Goal: Find contact information: Find contact information

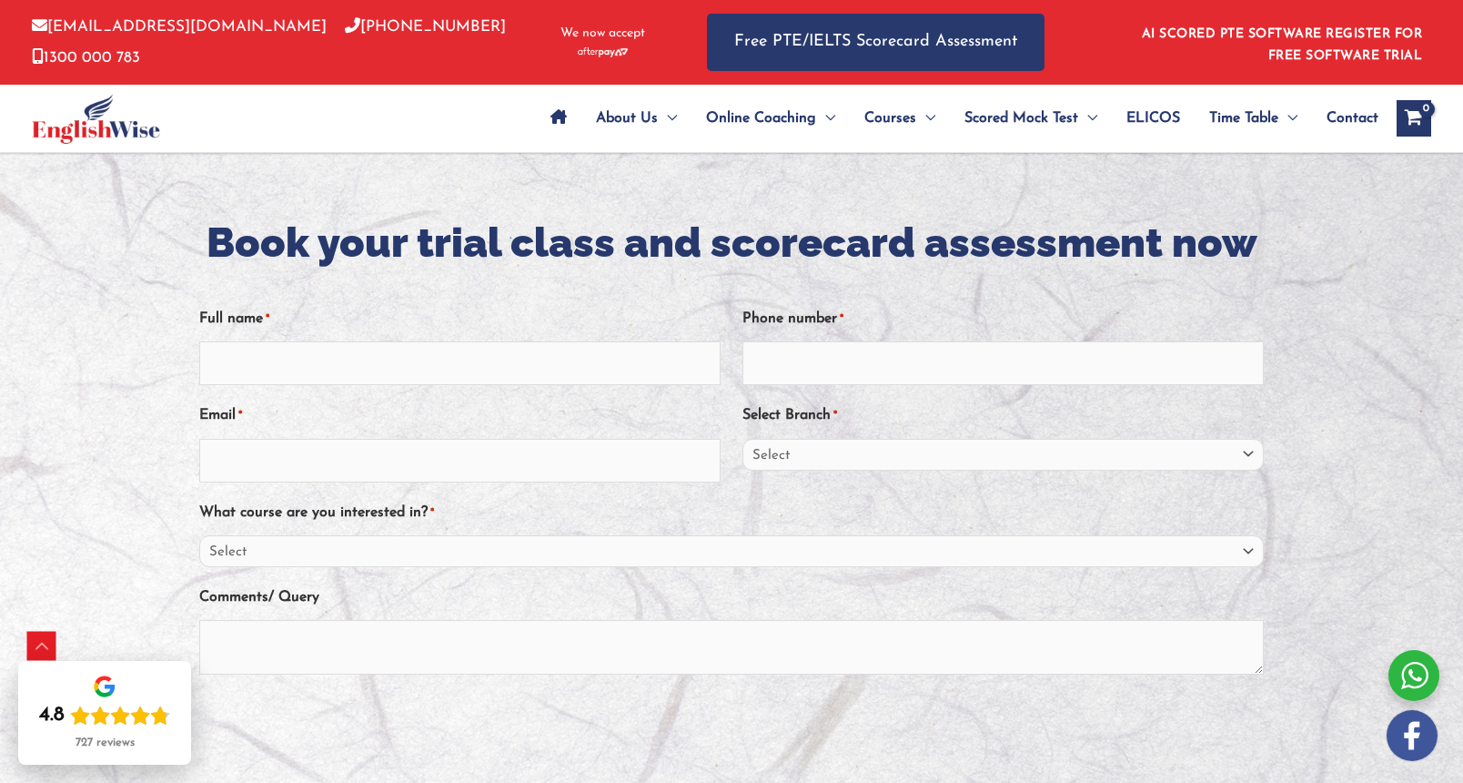
scroll to position [325, 0]
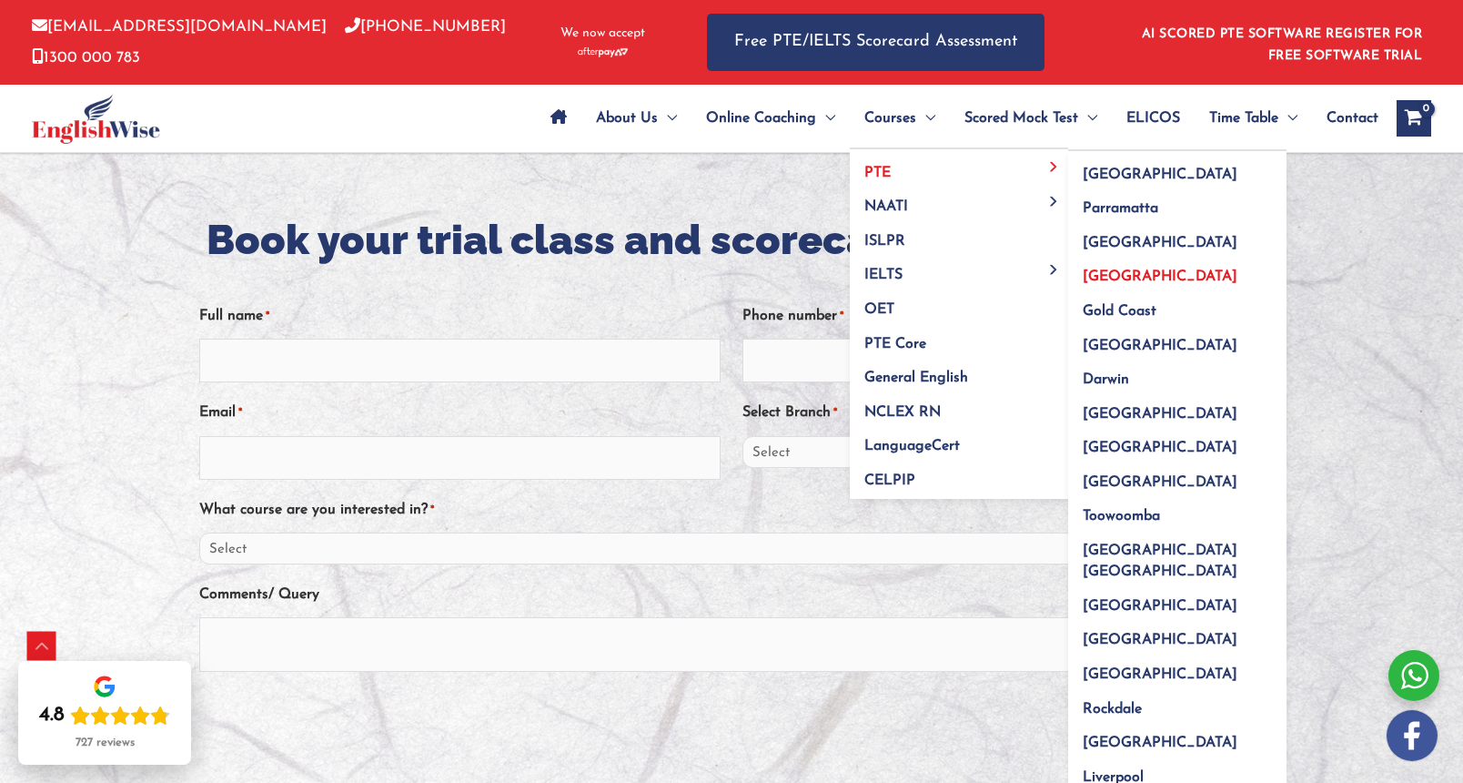
click at [1083, 269] on span "[GEOGRAPHIC_DATA]" at bounding box center [1160, 276] width 155 height 15
click at [1083, 273] on span "[GEOGRAPHIC_DATA]" at bounding box center [1160, 276] width 155 height 15
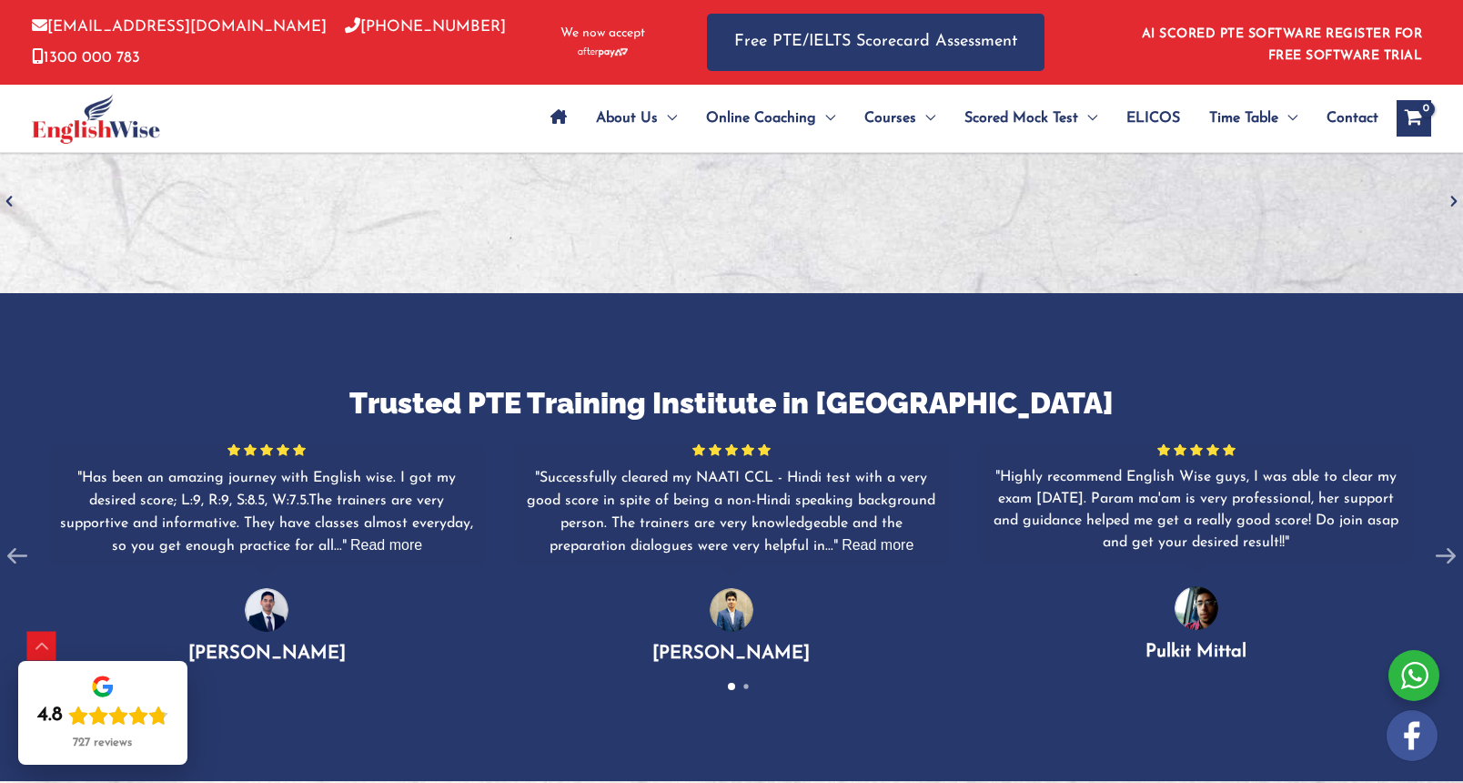
scroll to position [2941, 0]
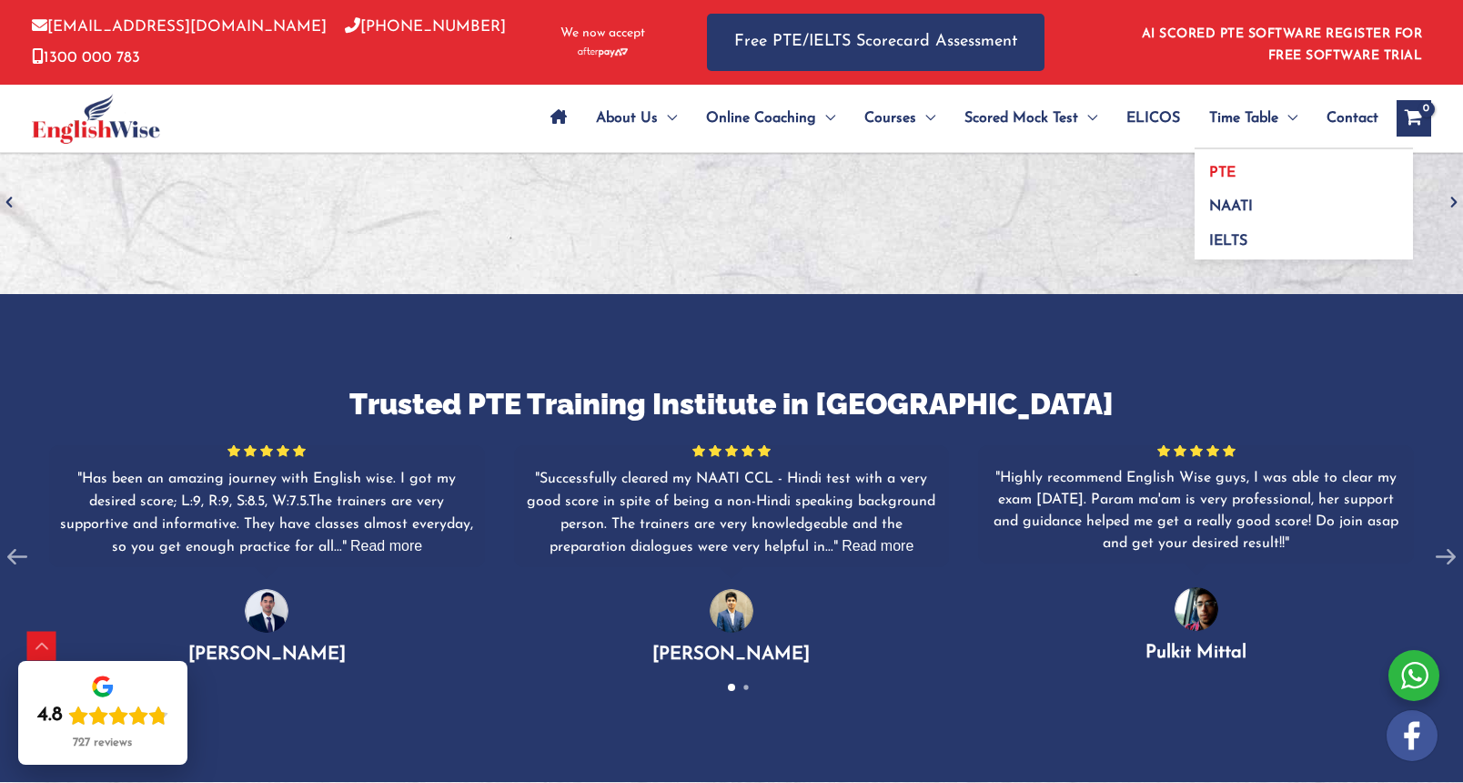
click at [1236, 163] on link "PTE" at bounding box center [1304, 166] width 218 height 35
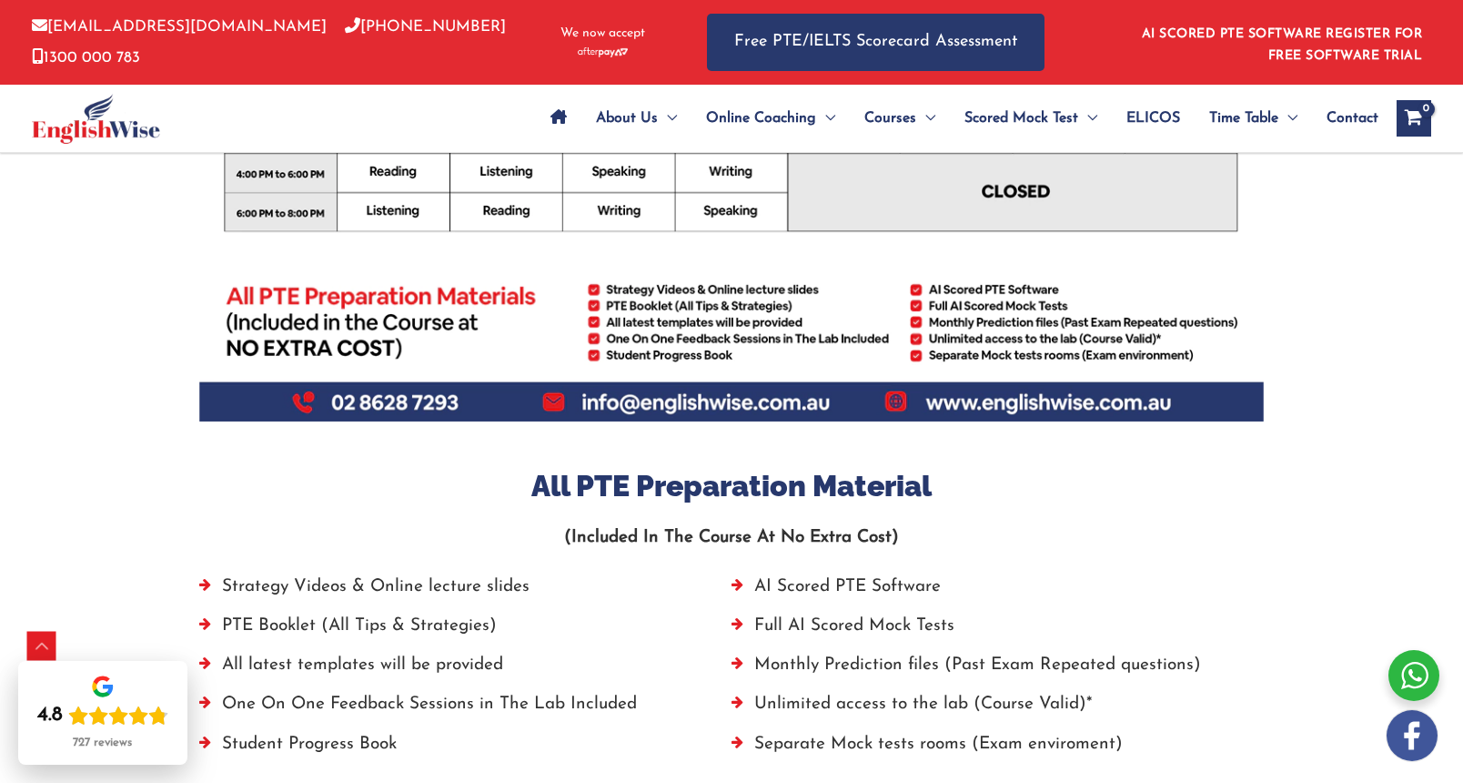
scroll to position [961, 0]
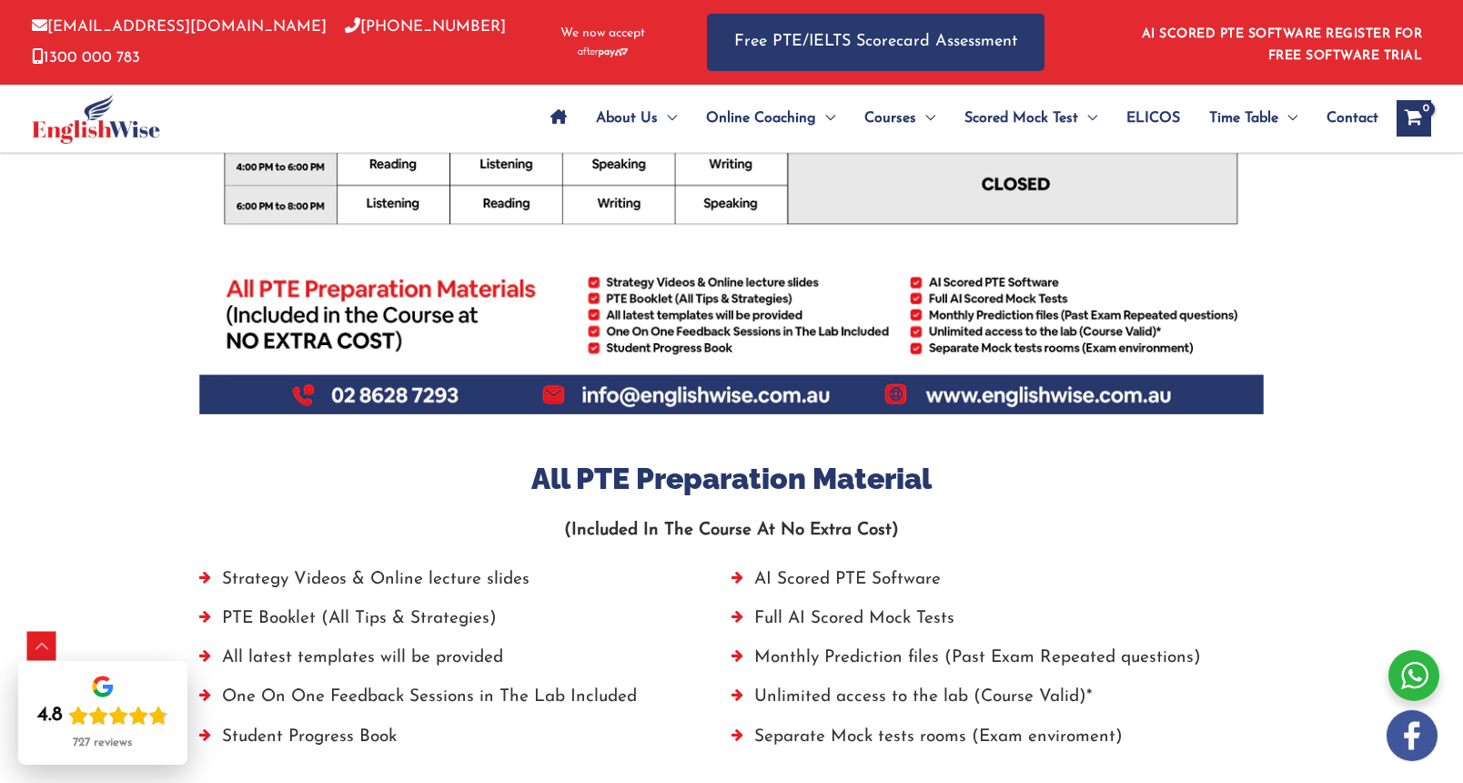
drag, startPoint x: 858, startPoint y: 433, endPoint x: 765, endPoint y: 432, distance: 92.8
click at [765, 432] on div at bounding box center [731, 437] width 1065 height 46
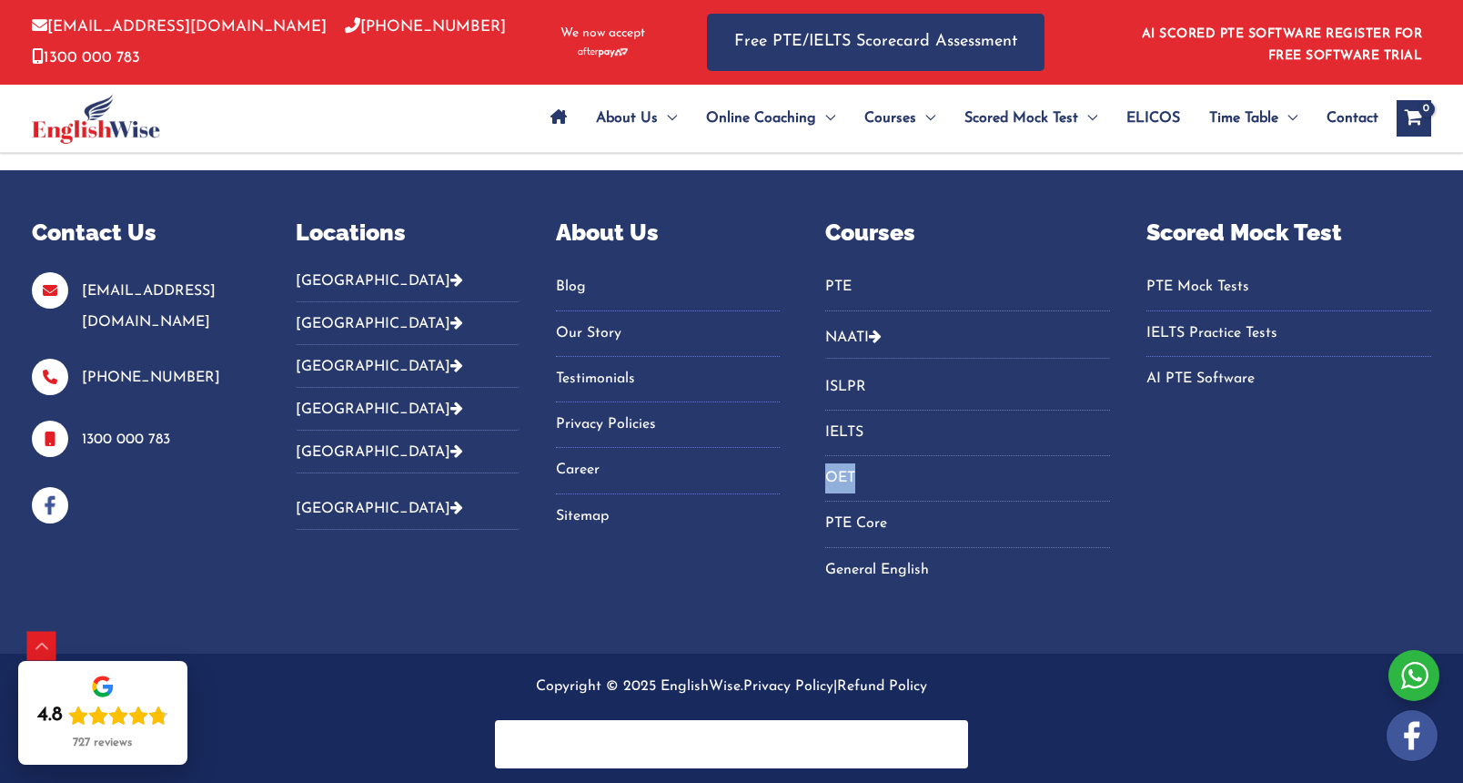
scroll to position [1714, 0]
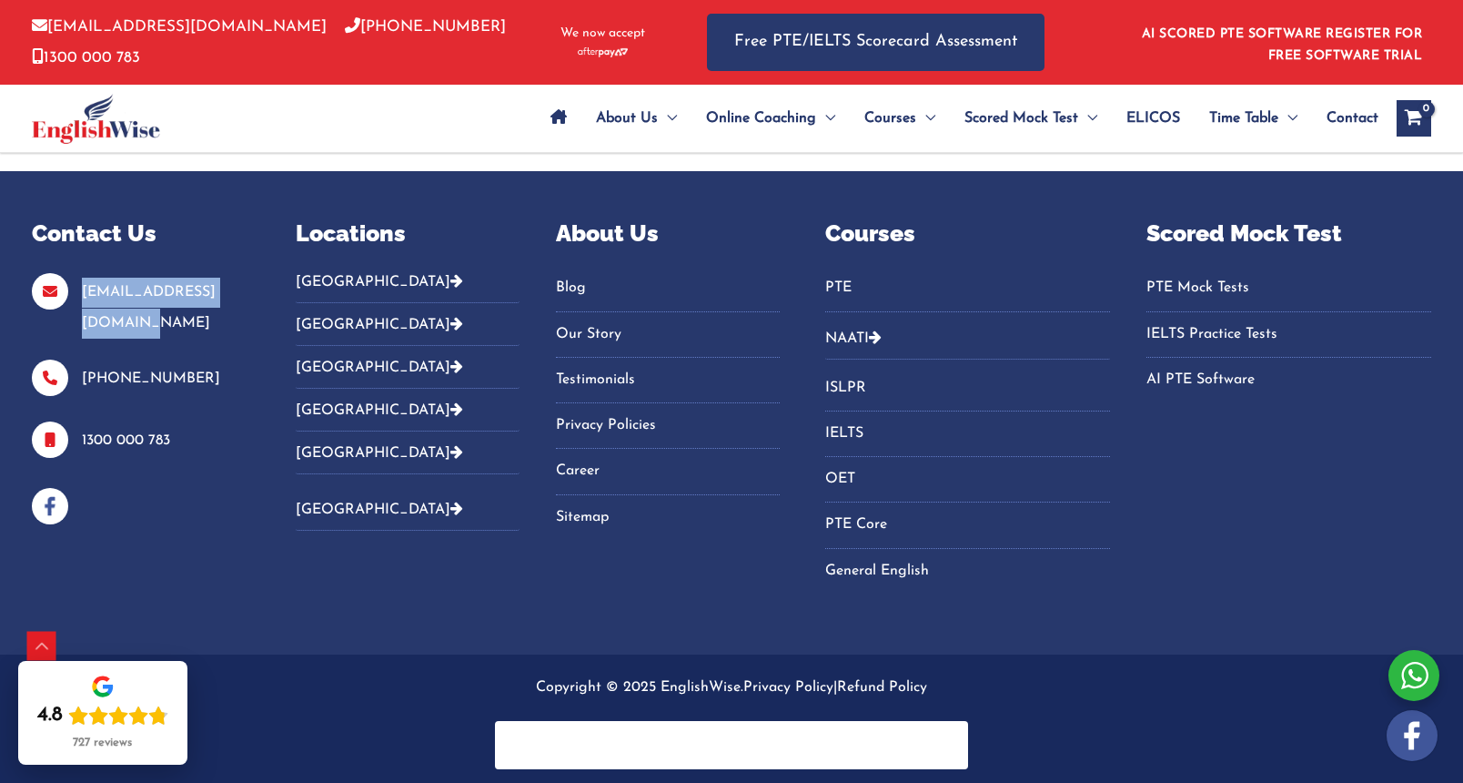
drag, startPoint x: 254, startPoint y: 288, endPoint x: 82, endPoint y: 285, distance: 172.0
click at [82, 285] on div "Contact Us info@englishwise.com.au 02-8628-7293 1300 000 783 Locations Australi…" at bounding box center [731, 417] width 1463 height 401
copy link "[EMAIL_ADDRESS][DOMAIN_NAME]"
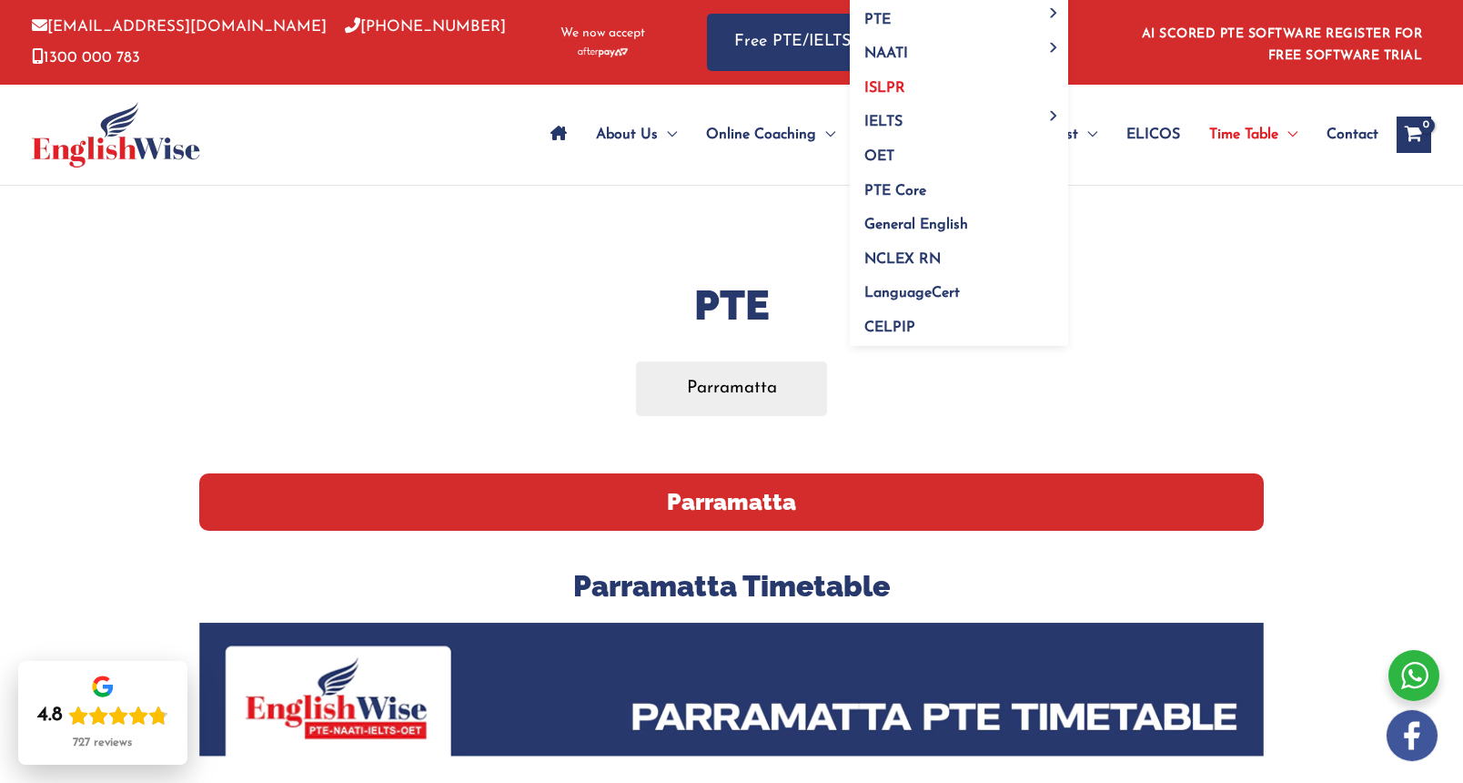
scroll to position [0, 0]
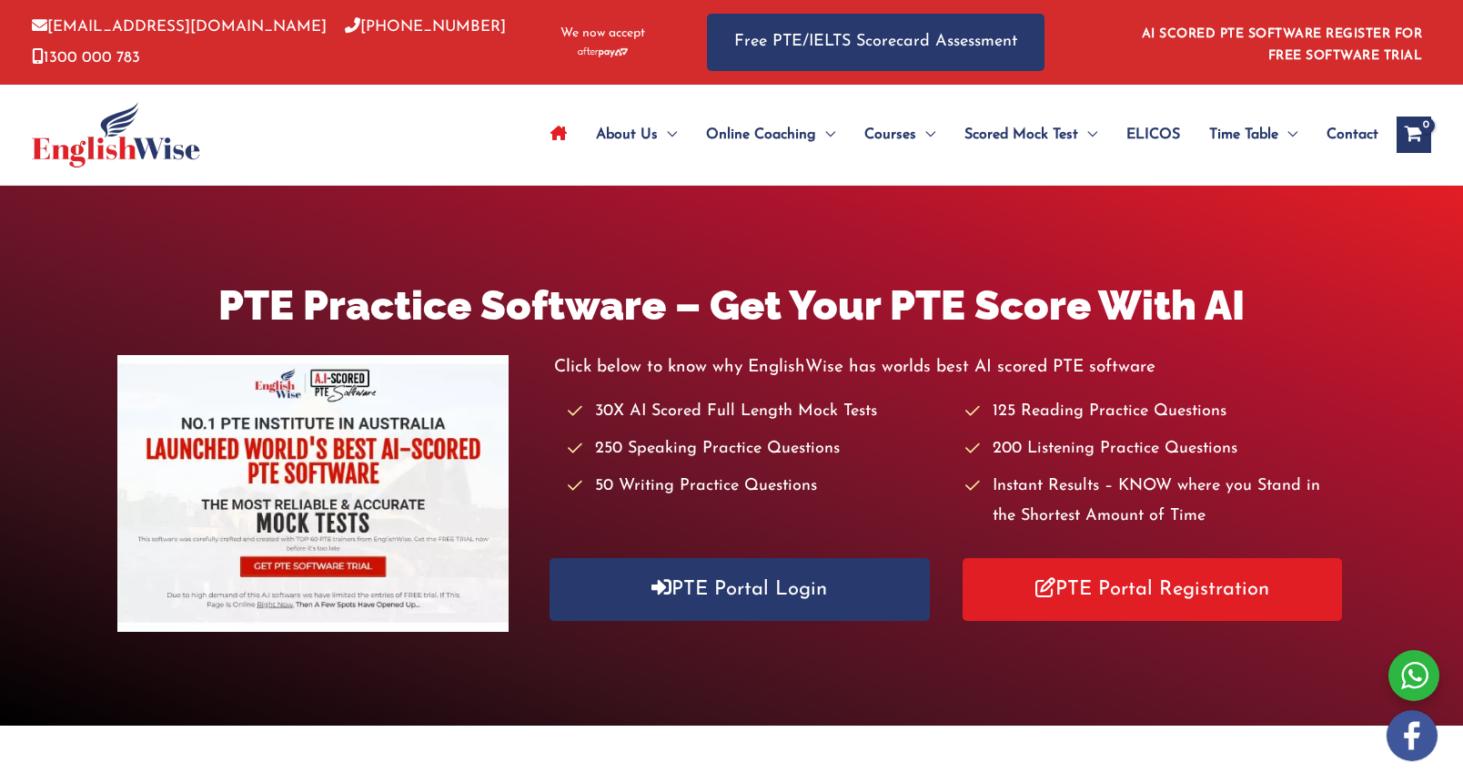
click at [1350, 103] on span "Contact" at bounding box center [1353, 135] width 52 height 64
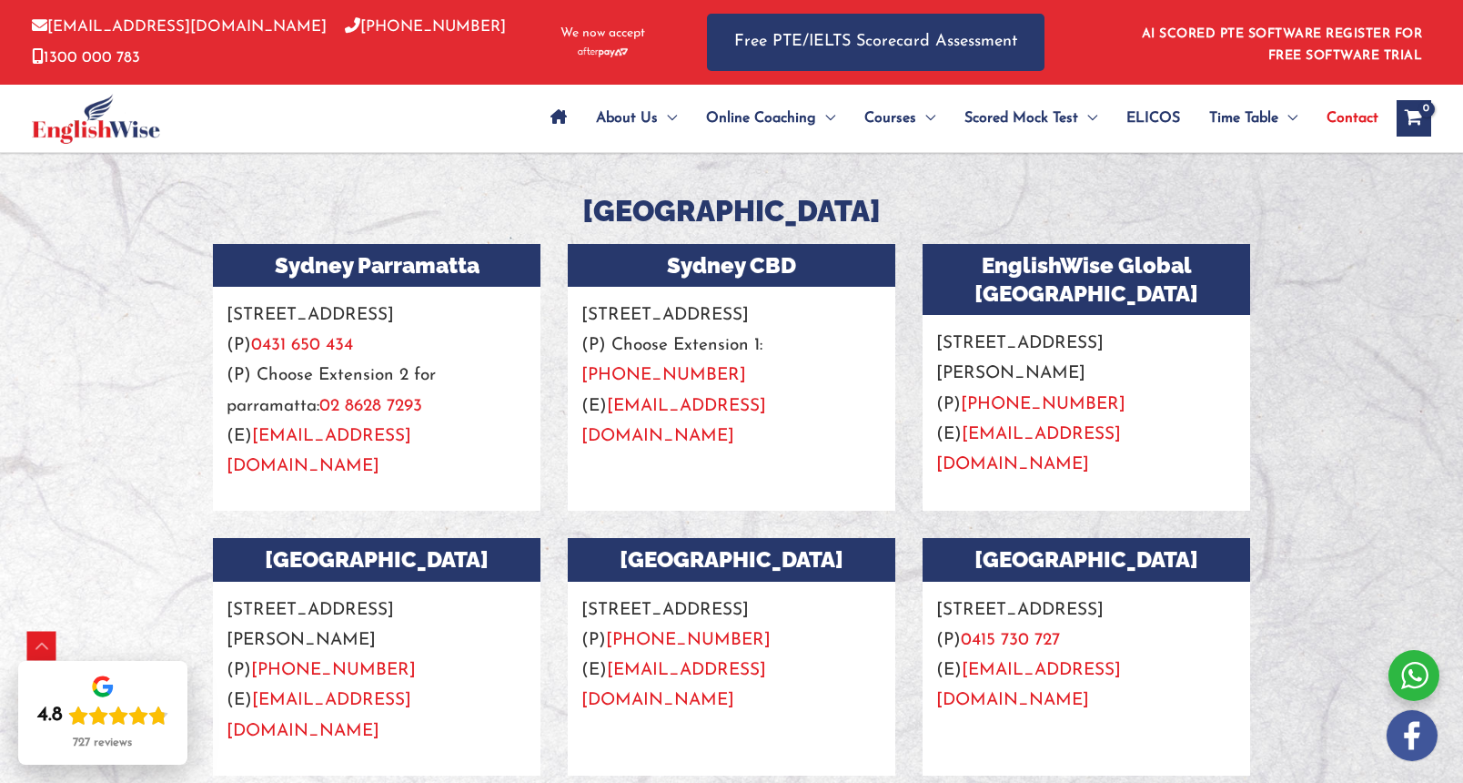
scroll to position [1559, 0]
drag, startPoint x: 1165, startPoint y: 349, endPoint x: 928, endPoint y: 309, distance: 240.0
click at [928, 315] on p "[STREET_ADDRESS][PERSON_NAME] (P) [PHONE_NUMBER] (E) [EMAIL_ADDRESS][DOMAIN_NAM…" at bounding box center [1087, 397] width 328 height 165
copy p "[STREET_ADDRESS][PERSON_NAME]"
